Goal: Use online tool/utility

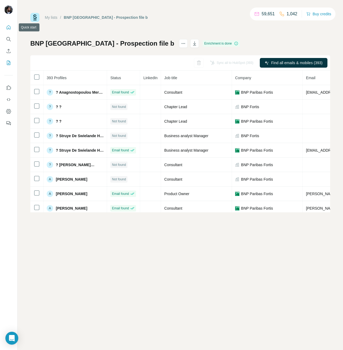
click at [8, 27] on icon "Quick start" at bounding box center [8, 27] width 5 height 5
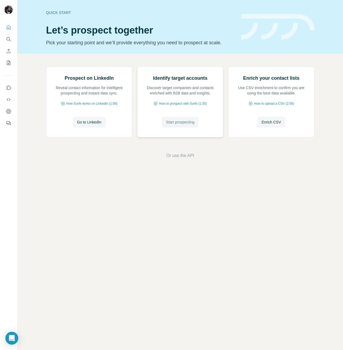
click at [180, 125] on span "Start prospecting" at bounding box center [180, 121] width 28 height 5
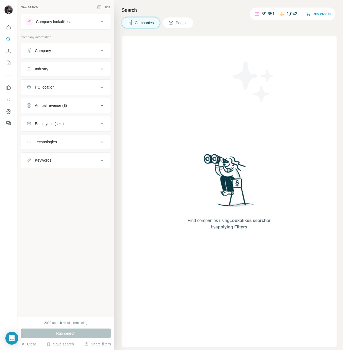
click at [70, 48] on button "Company" at bounding box center [66, 50] width 90 height 13
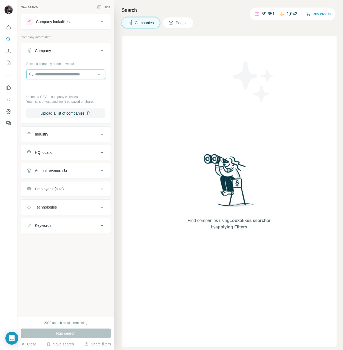
click at [68, 74] on input "text" at bounding box center [65, 75] width 79 height 10
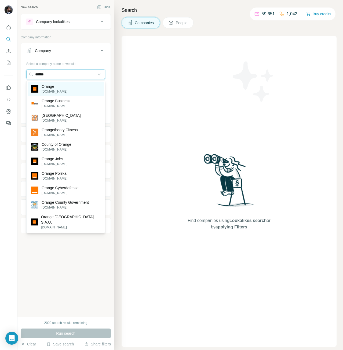
type input "******"
click at [70, 87] on div "Orange [DOMAIN_NAME]" at bounding box center [66, 89] width 76 height 14
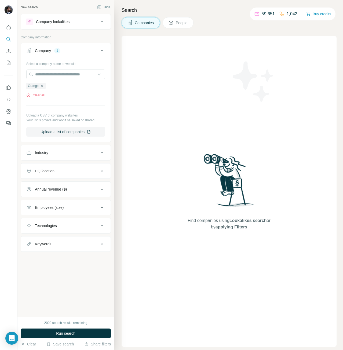
click at [60, 172] on div "HQ location" at bounding box center [62, 170] width 72 height 5
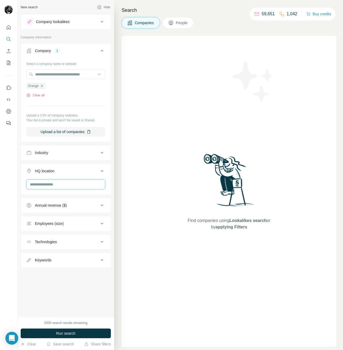
click at [62, 187] on input "text" at bounding box center [65, 185] width 79 height 10
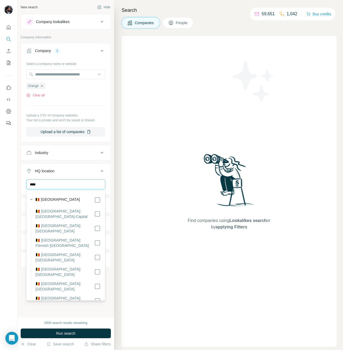
type input "****"
click at [70, 198] on div "🇧🇪 [GEOGRAPHIC_DATA]" at bounding box center [67, 200] width 65 height 6
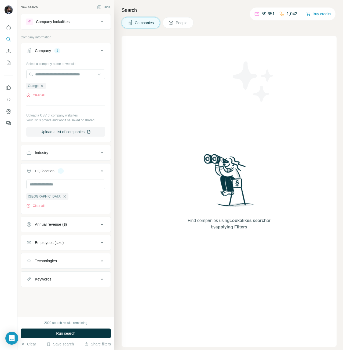
click at [113, 182] on div "New search Hide Company lookalikes Company information Company 1 Select a compa…" at bounding box center [65, 158] width 97 height 317
click at [79, 331] on button "Run search" at bounding box center [66, 333] width 90 height 10
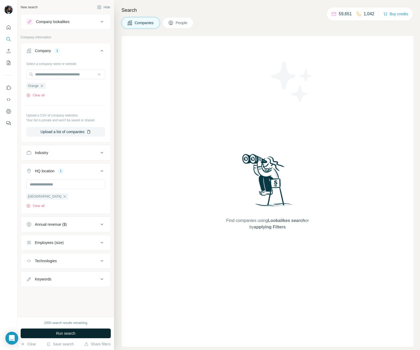
click at [68, 332] on span "Run search" at bounding box center [65, 333] width 19 height 5
click at [179, 20] on button "People" at bounding box center [178, 22] width 31 height 11
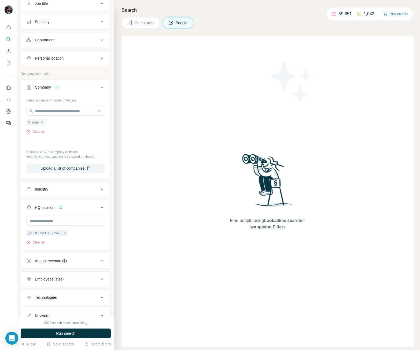
scroll to position [48, 0]
click at [68, 331] on span "Run search" at bounding box center [65, 333] width 19 height 5
